Goal: Navigation & Orientation: Find specific page/section

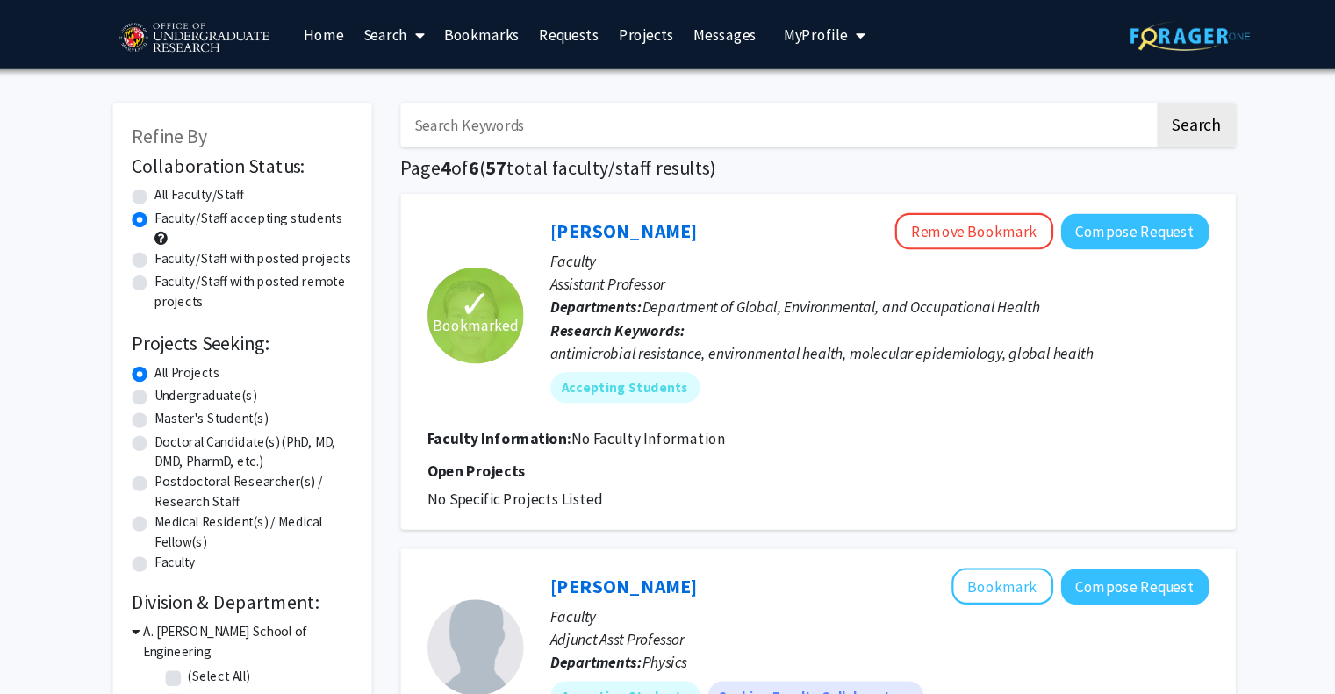
click at [509, 42] on link "Bookmarks" at bounding box center [491, 31] width 87 height 61
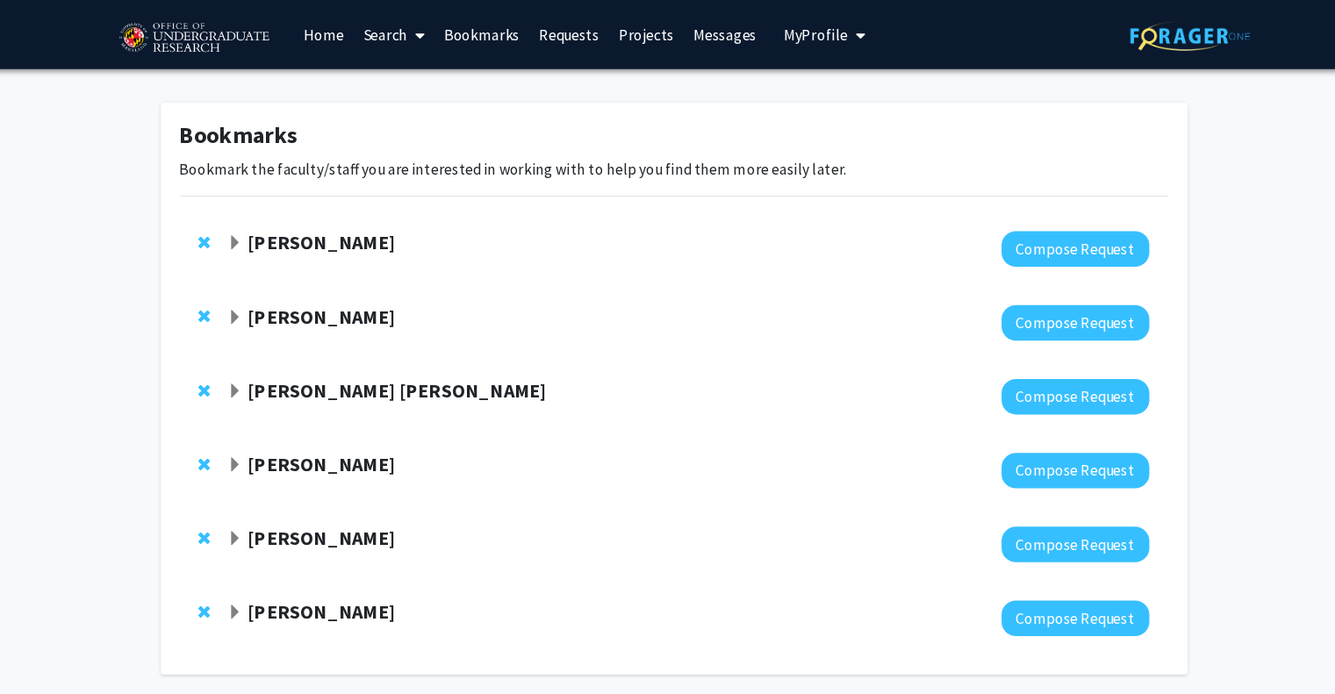
click at [389, 280] on strong "[PERSON_NAME]" at bounding box center [344, 289] width 135 height 22
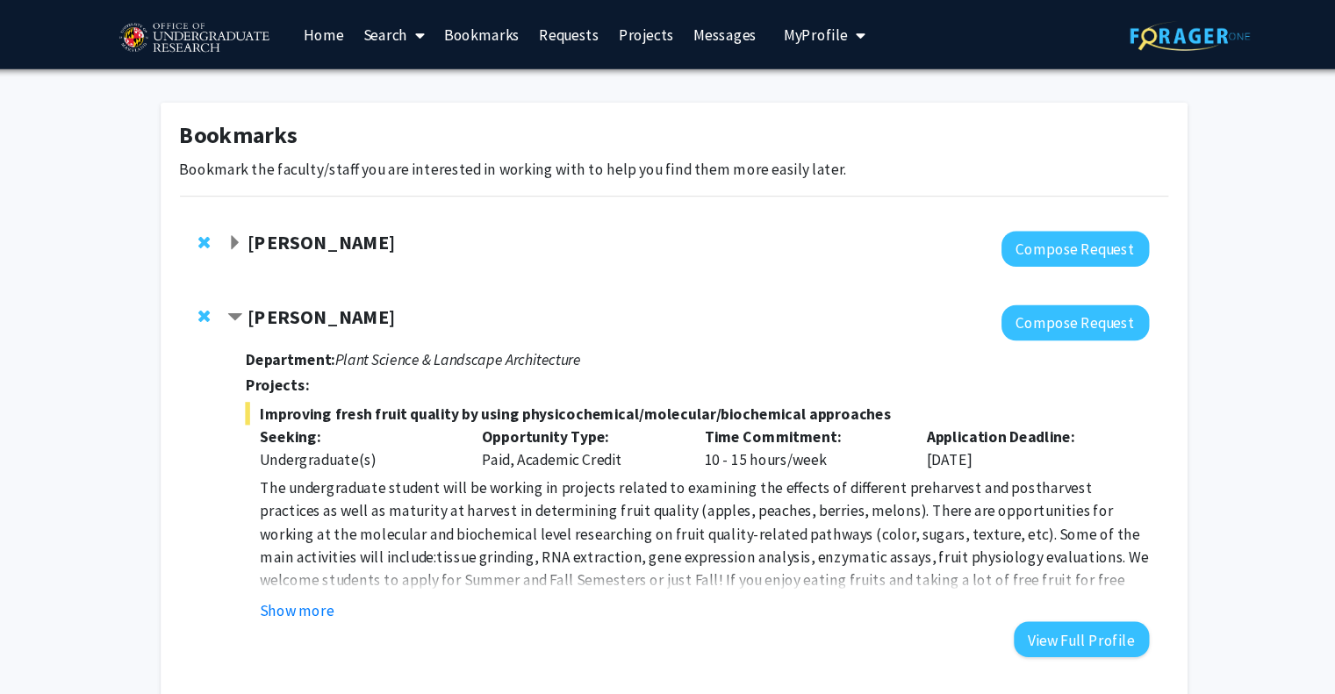
click at [387, 228] on strong "[PERSON_NAME]" at bounding box center [344, 222] width 135 height 22
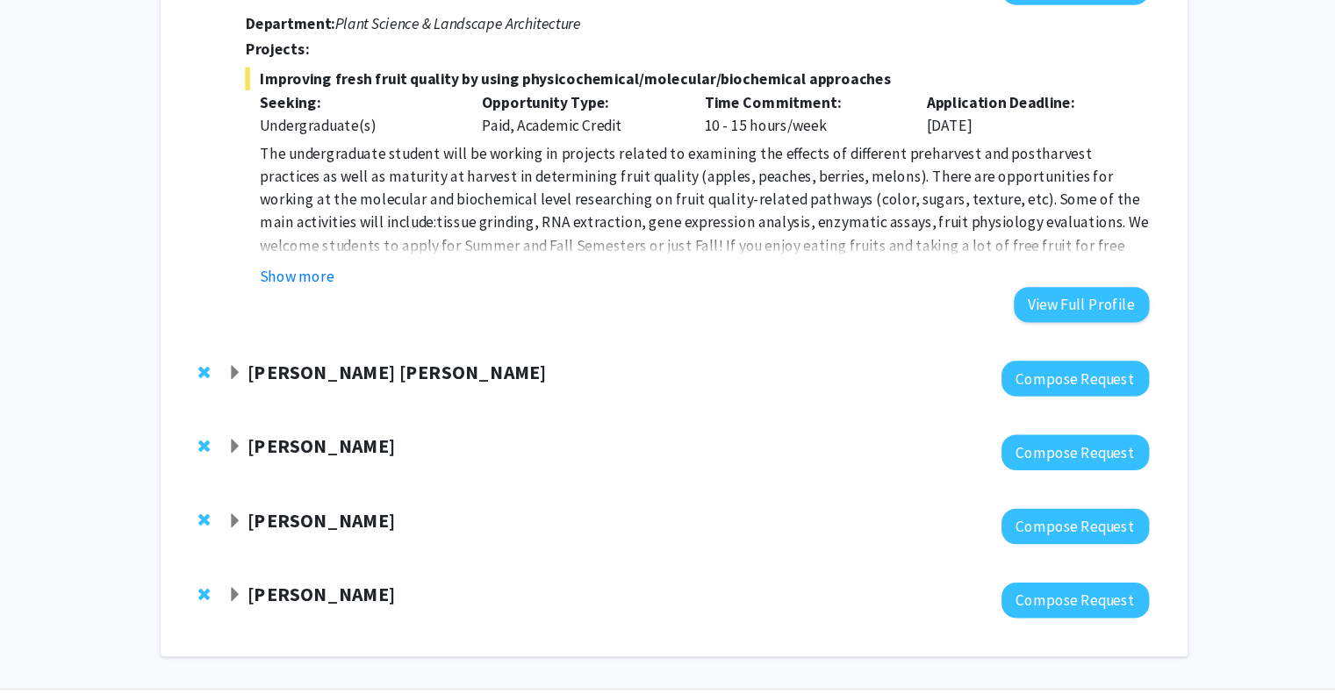
scroll to position [806, 0]
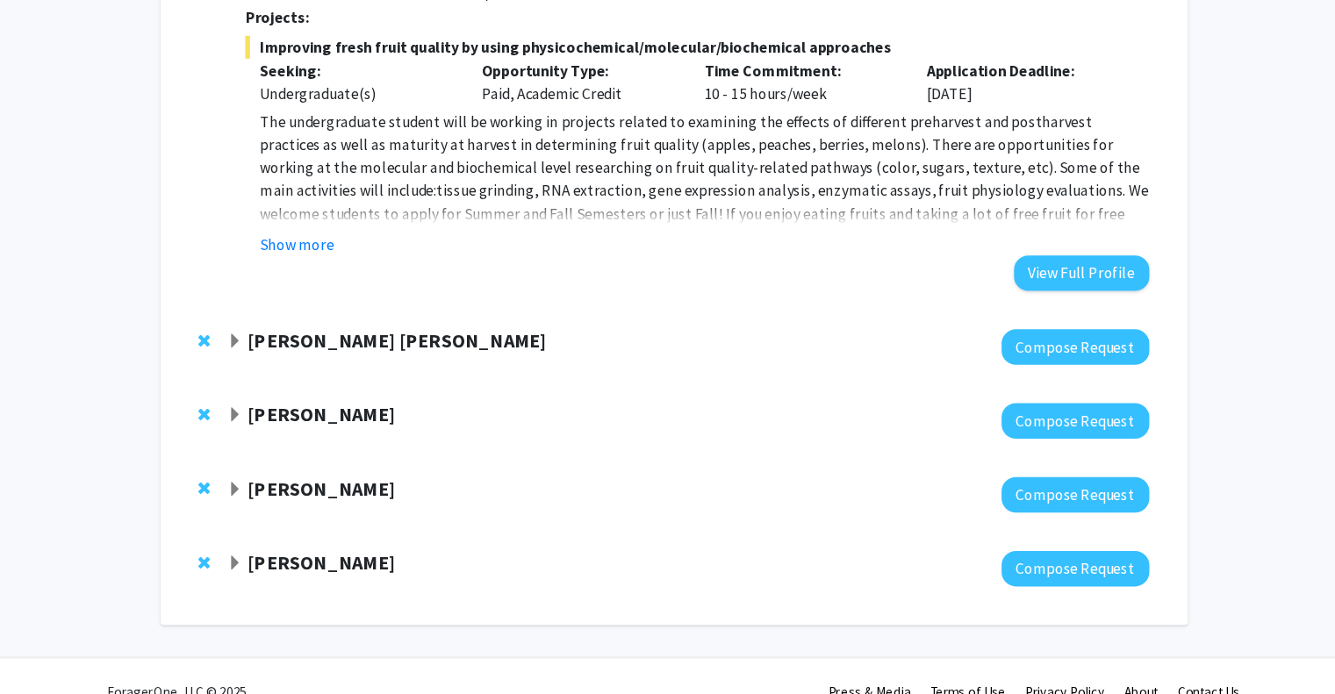
click at [365, 391] on div at bounding box center [680, 376] width 842 height 32
click at [381, 374] on strong "[PERSON_NAME] [PERSON_NAME]" at bounding box center [414, 370] width 274 height 22
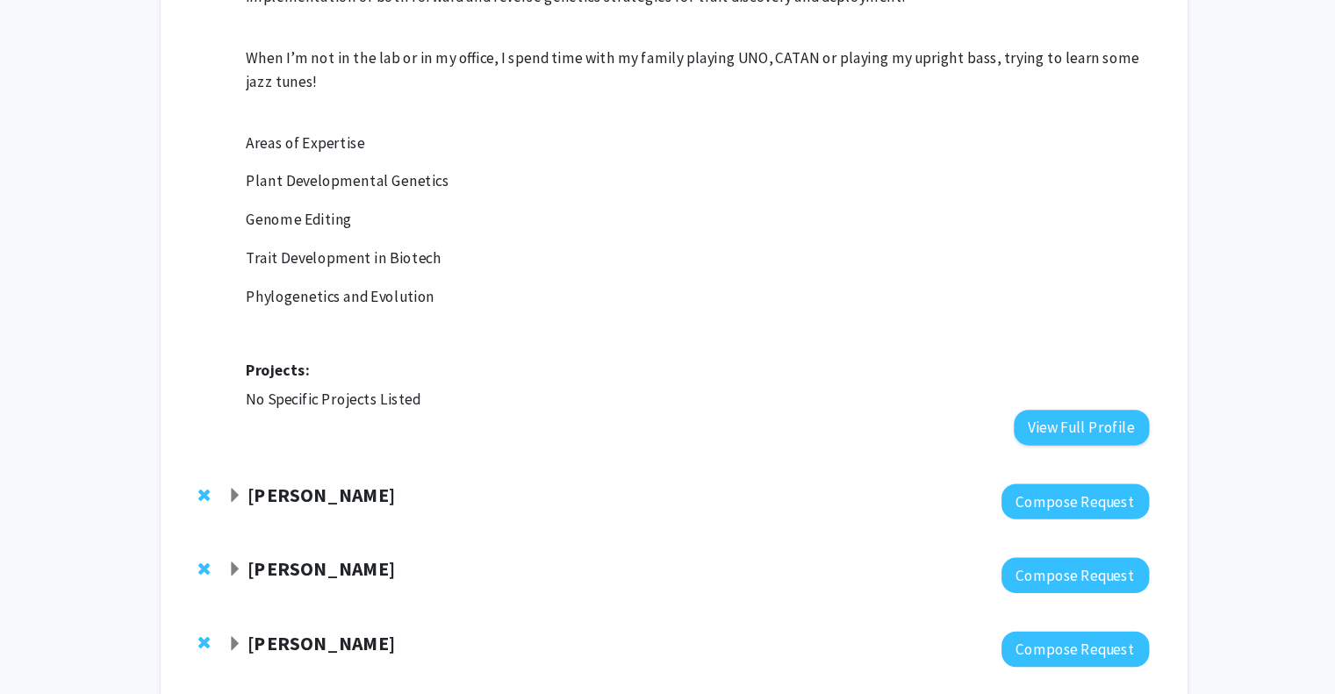
scroll to position [1313, 0]
click at [329, 500] on strong "[PERSON_NAME]" at bounding box center [344, 511] width 135 height 22
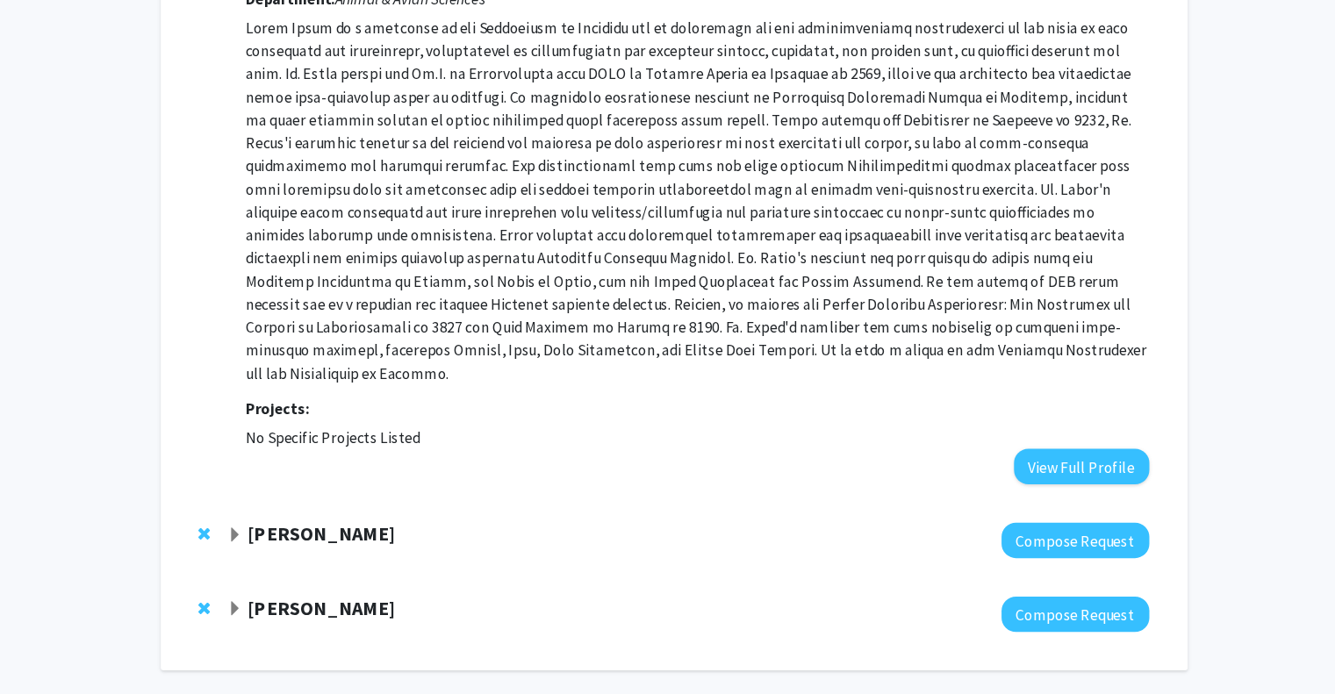
scroll to position [1806, 0]
click at [336, 535] on strong "[PERSON_NAME]" at bounding box center [344, 546] width 135 height 22
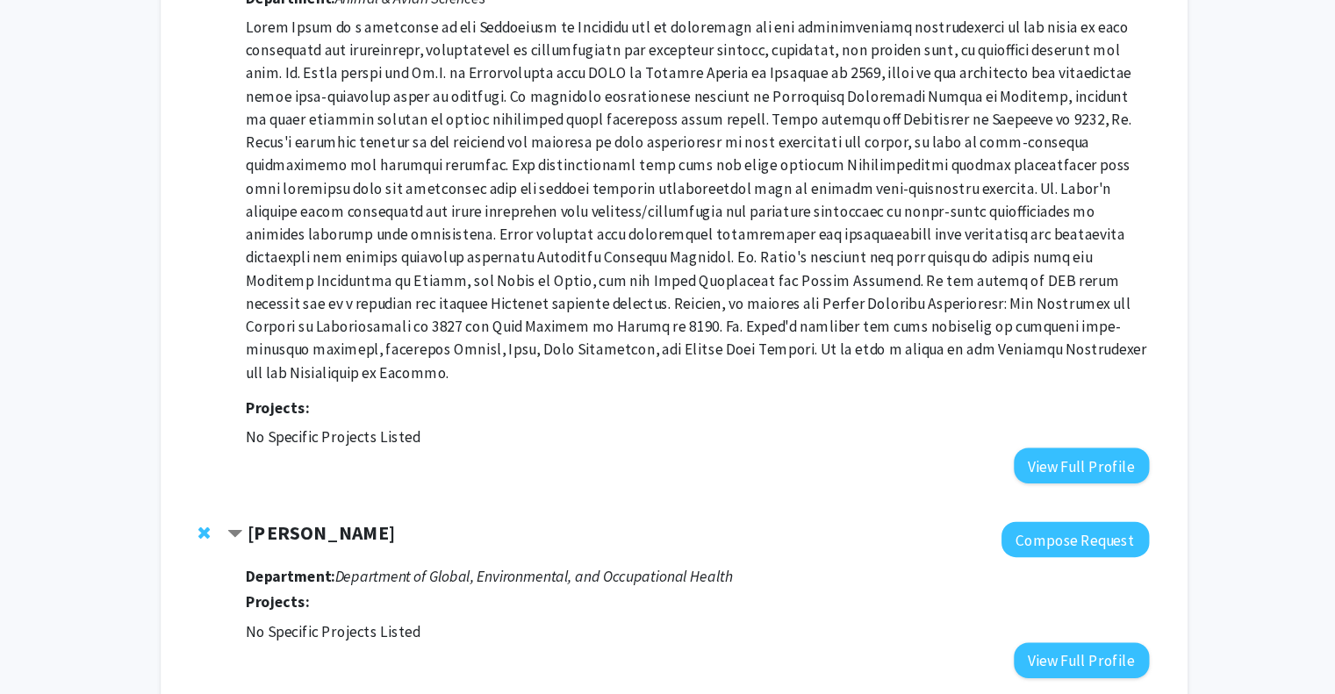
scroll to position [1943, 0]
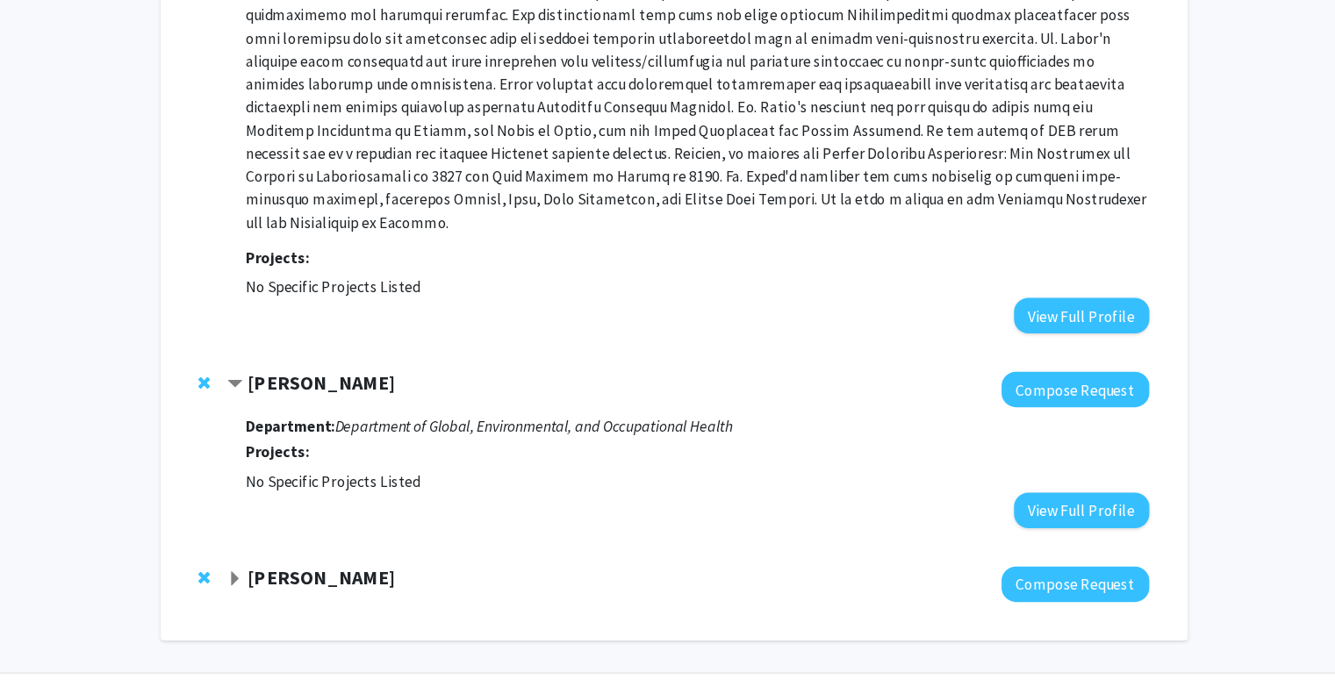
click at [327, 576] on strong "[PERSON_NAME]" at bounding box center [344, 587] width 135 height 22
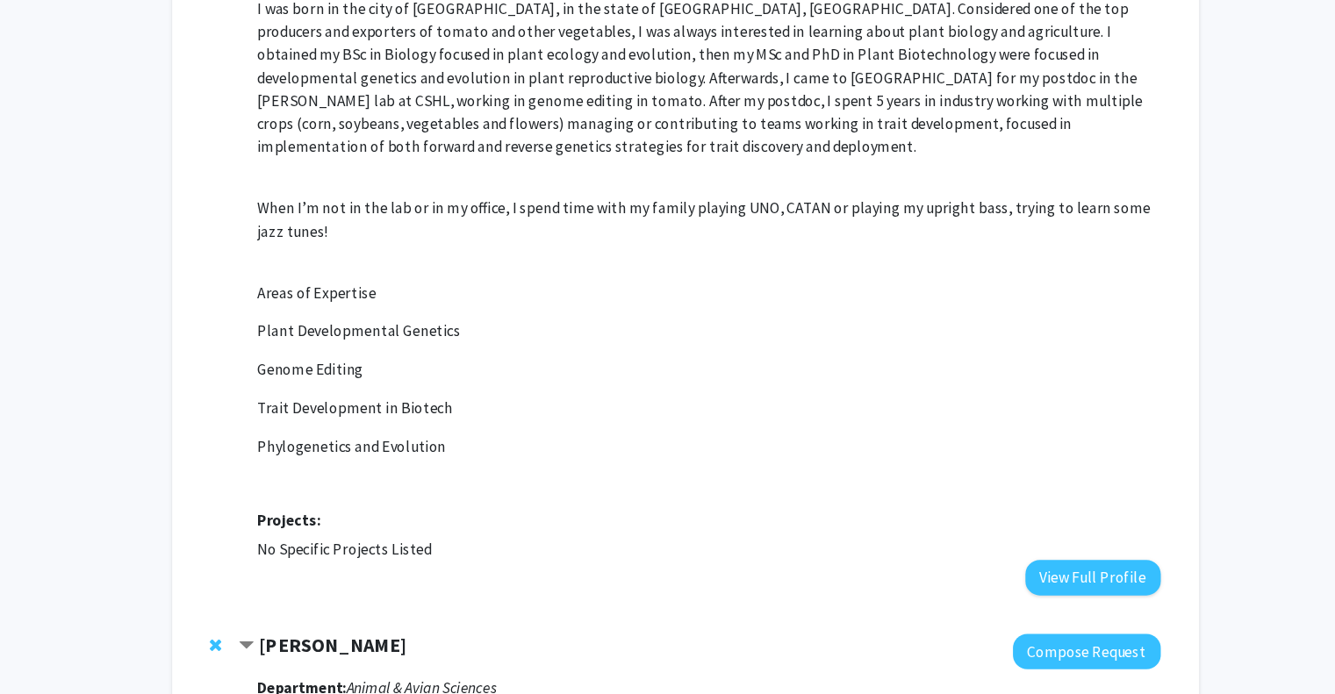
scroll to position [1214, 0]
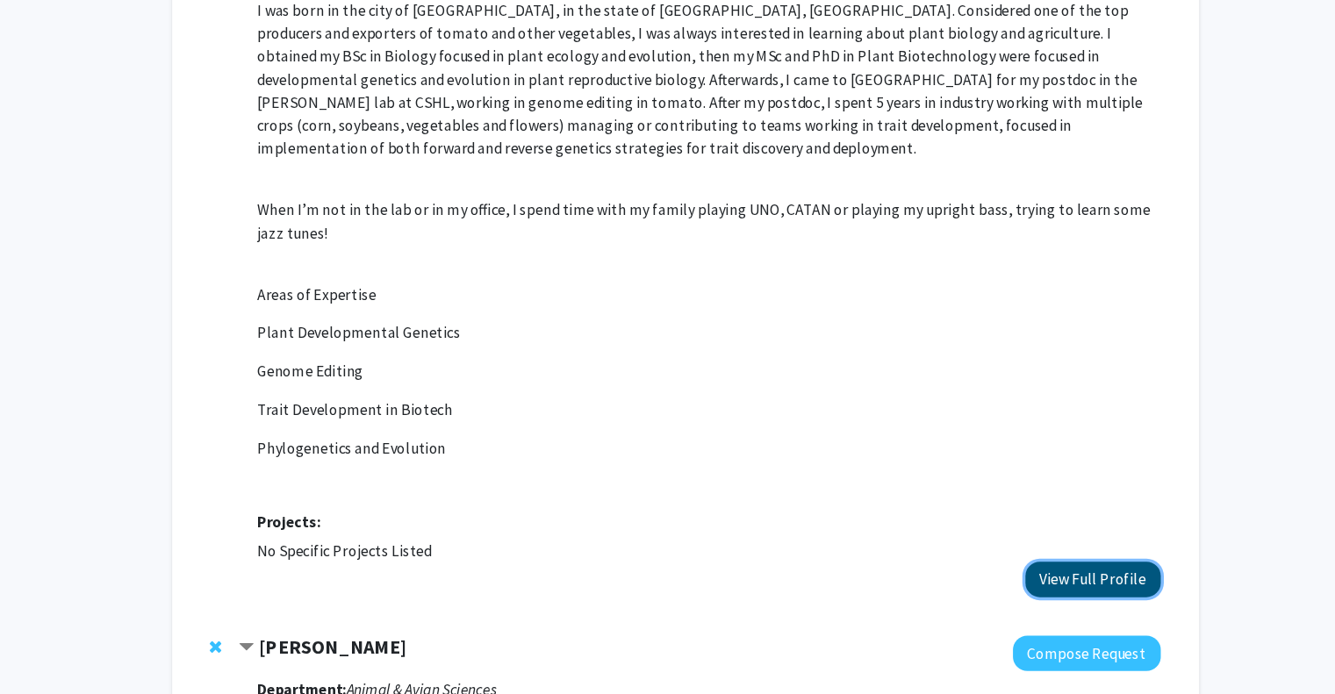
click at [1022, 532] on button "View Full Profile" at bounding box center [1040, 548] width 124 height 32
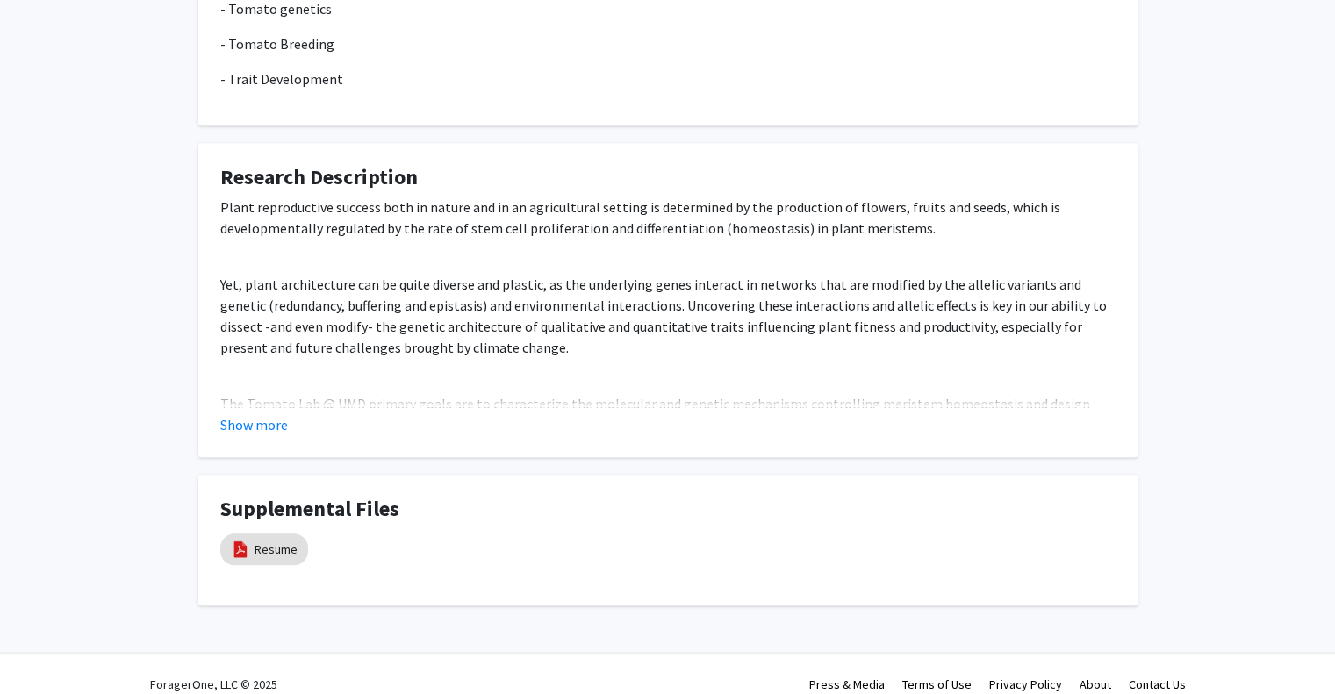
scroll to position [744, 0]
click at [237, 421] on button "Show more" at bounding box center [254, 422] width 68 height 21
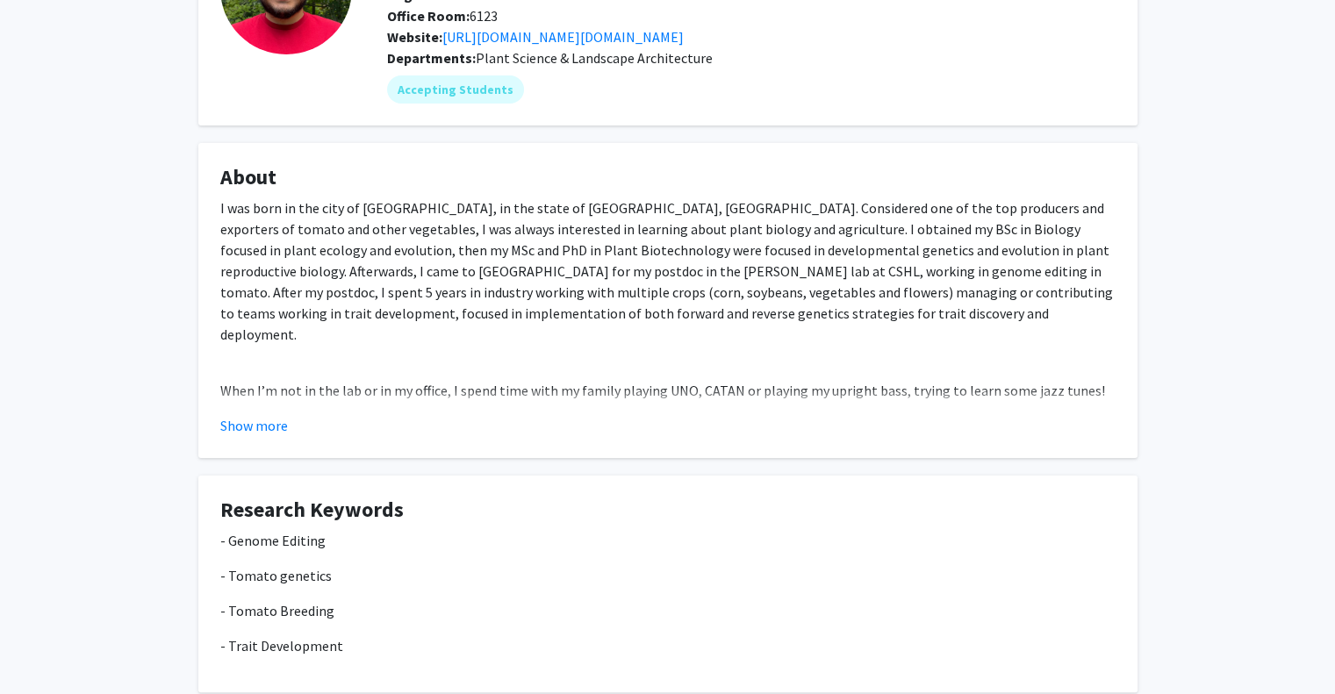
scroll to position [78, 0]
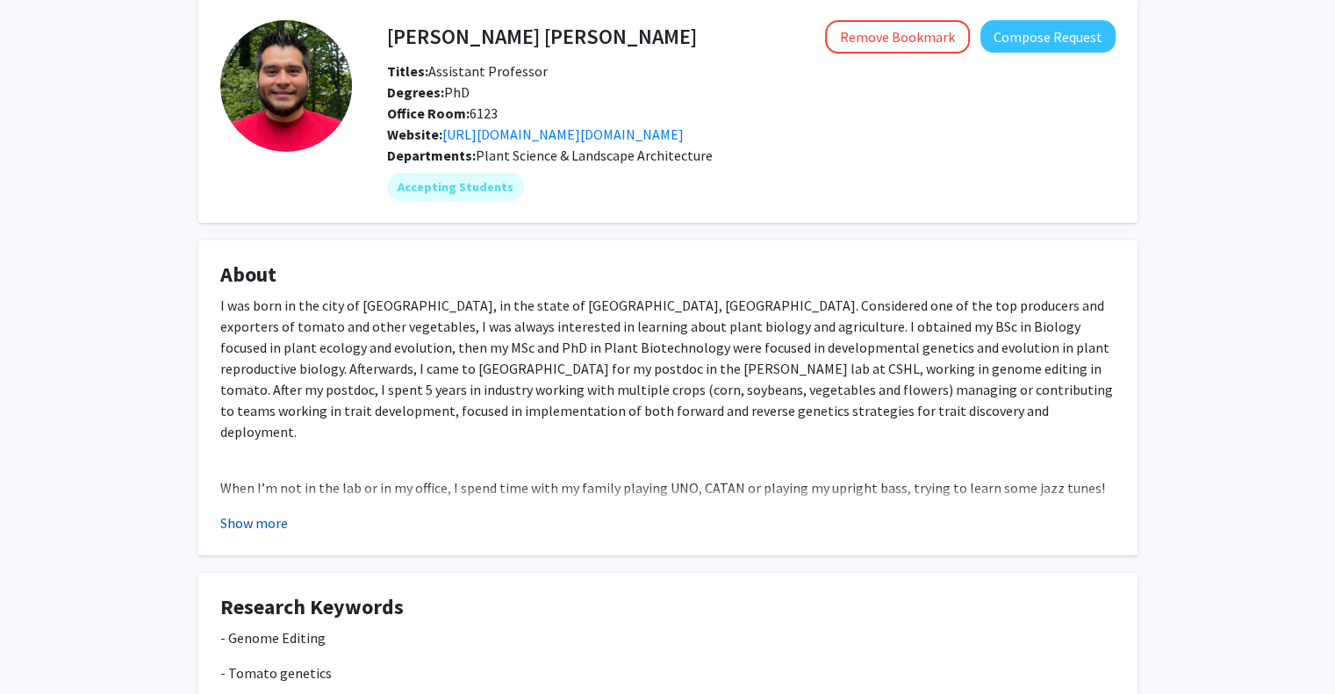
click at [268, 516] on button "Show more" at bounding box center [254, 522] width 68 height 21
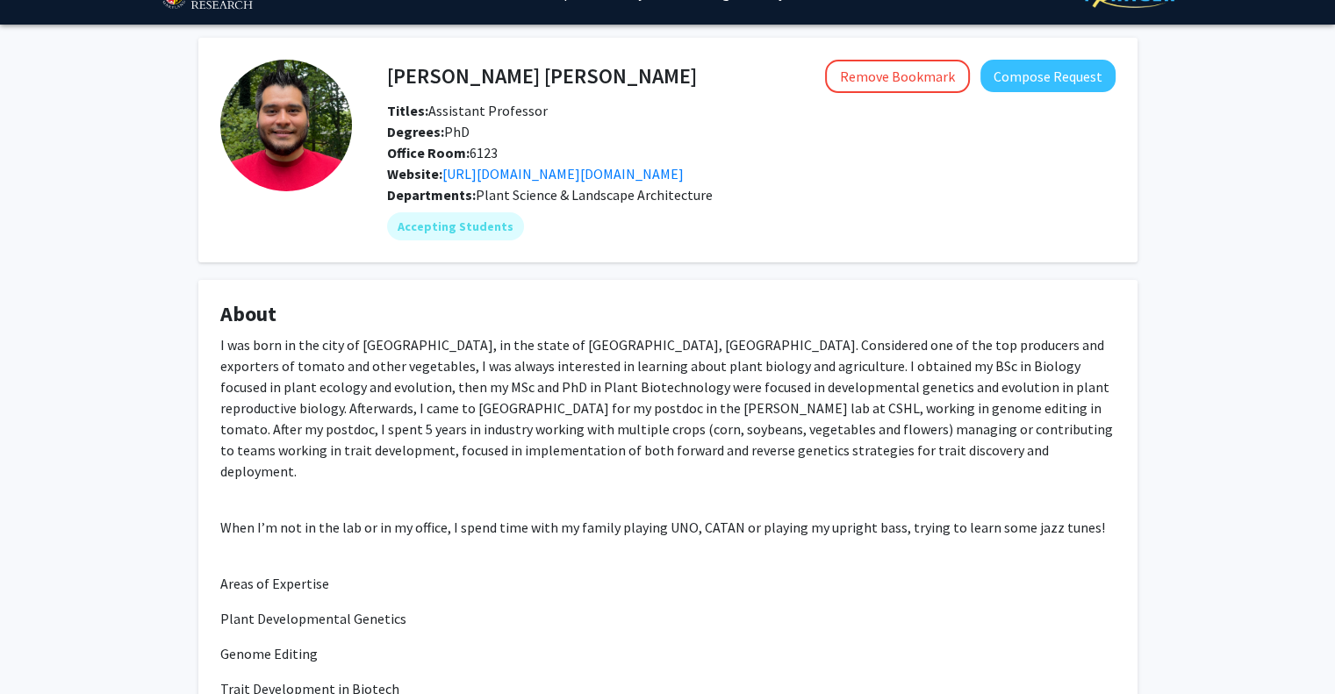
scroll to position [0, 0]
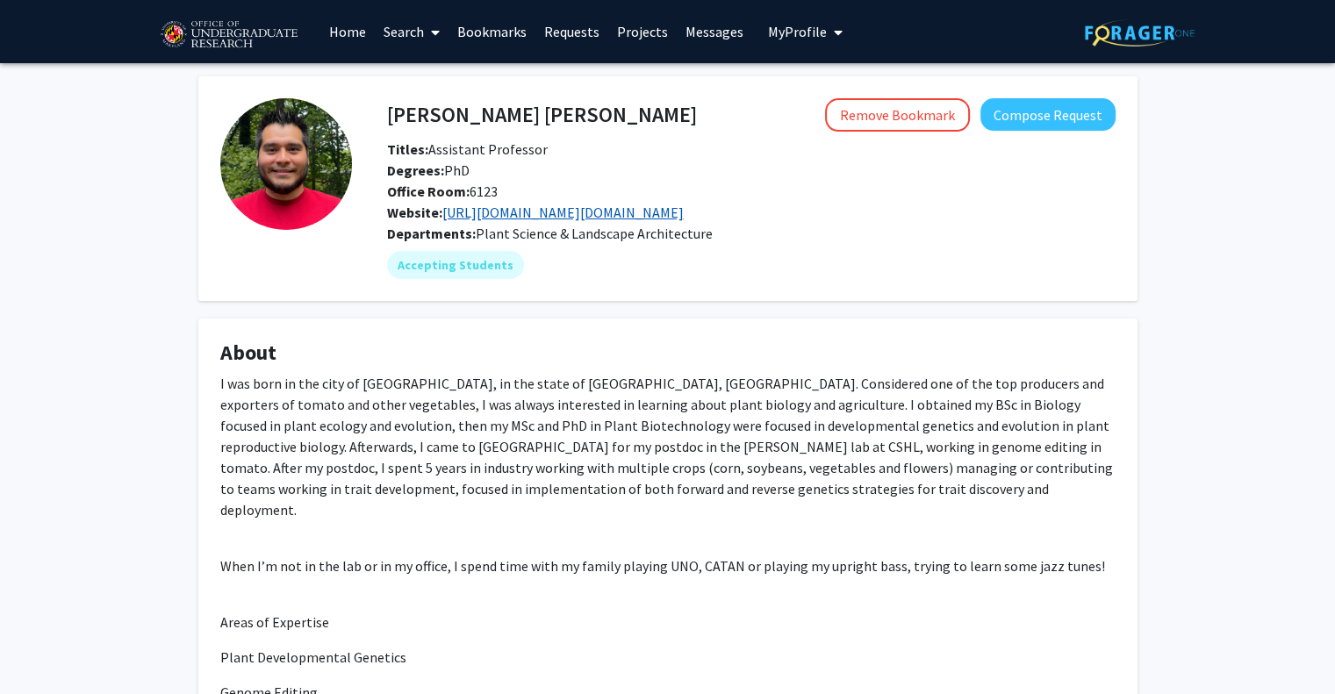
click at [495, 211] on link "[URL][DOMAIN_NAME][DOMAIN_NAME]" at bounding box center [562, 213] width 241 height 18
click at [174, 32] on img at bounding box center [228, 35] width 148 height 44
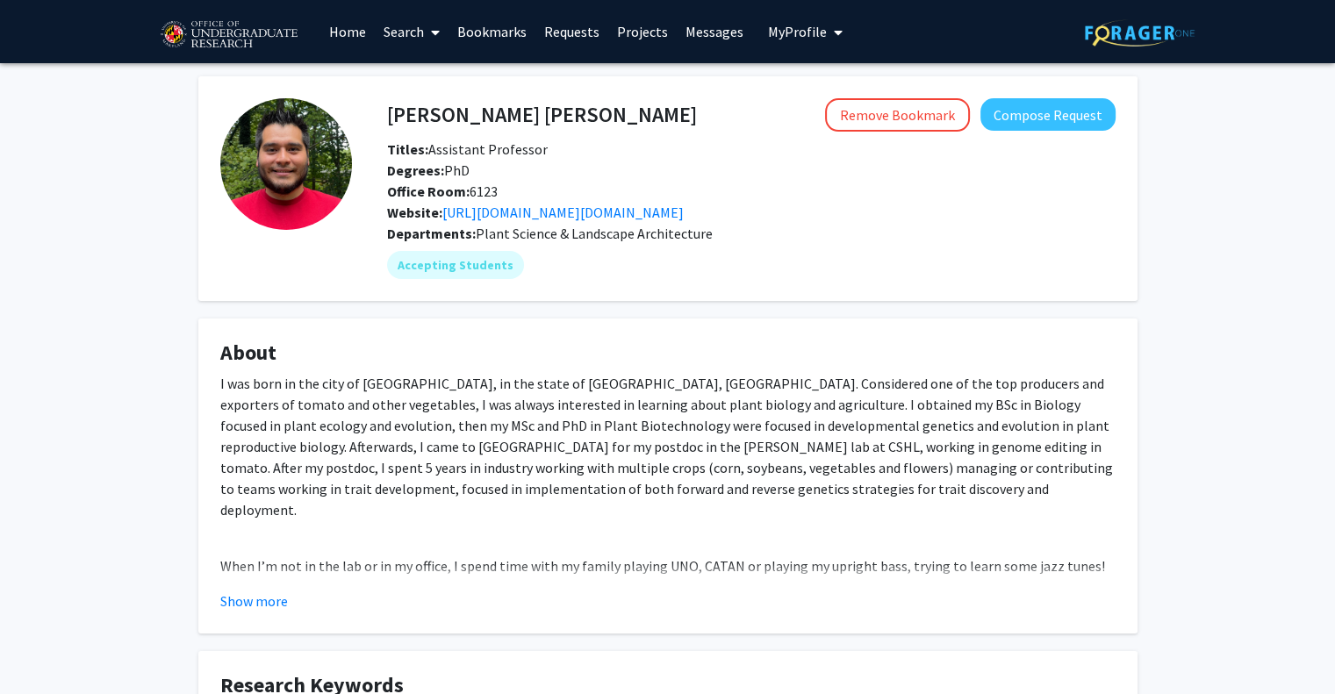
click at [655, 37] on link "Projects" at bounding box center [642, 31] width 68 height 61
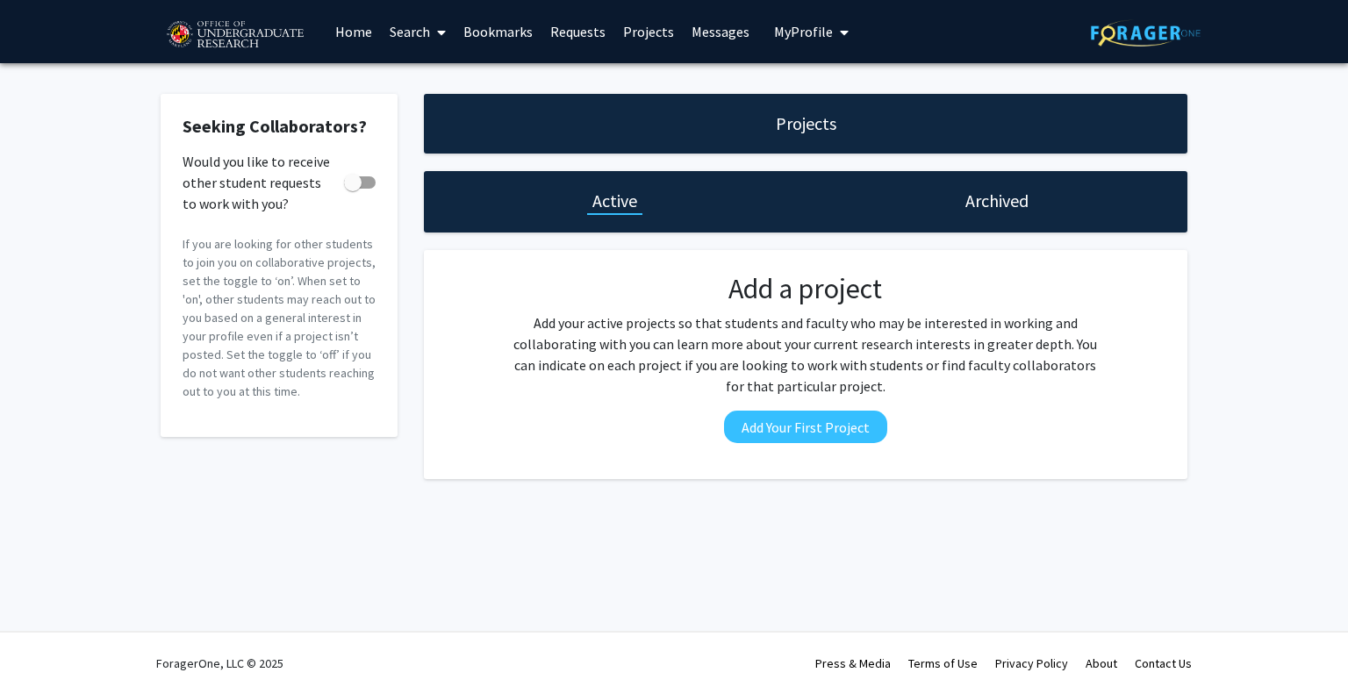
click at [478, 27] on link "Bookmarks" at bounding box center [498, 31] width 87 height 61
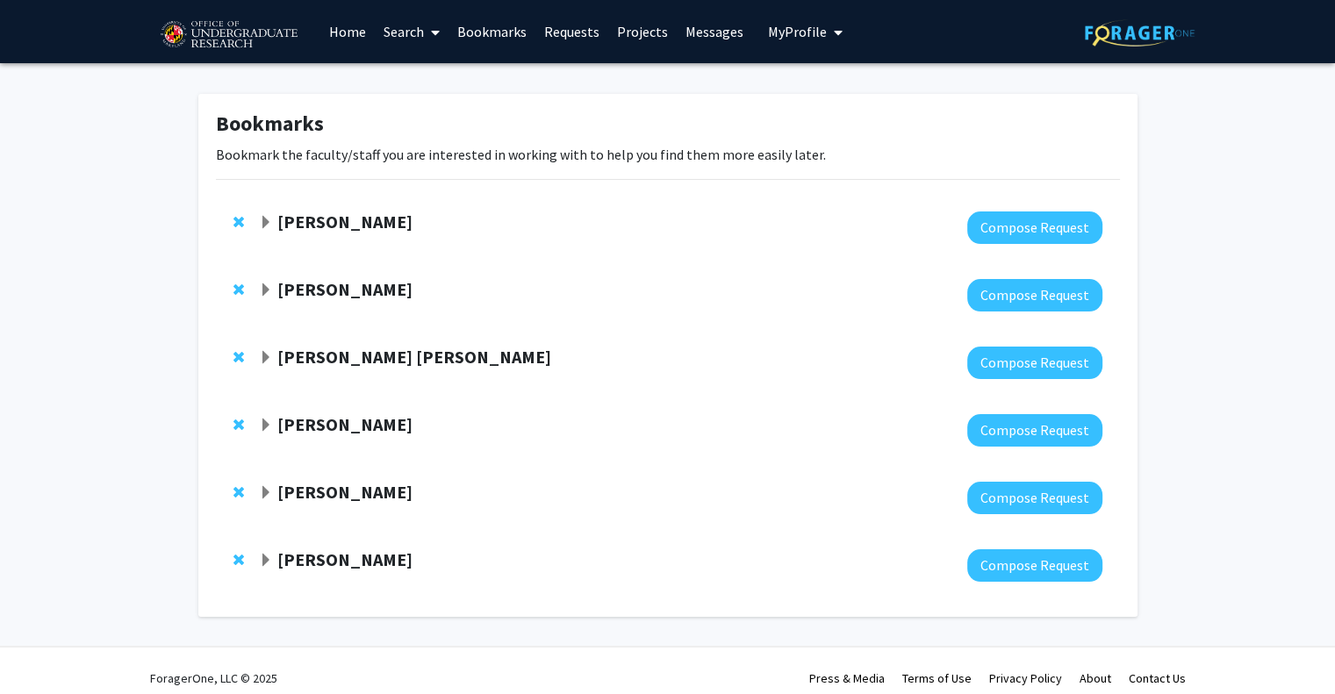
click at [428, 32] on span at bounding box center [432, 32] width 16 height 61
click at [1263, 240] on div "Bookmarks Bookmark the faculty/staff you are interested in working with to help…" at bounding box center [667, 359] width 1335 height 593
